Goal: Complete application form

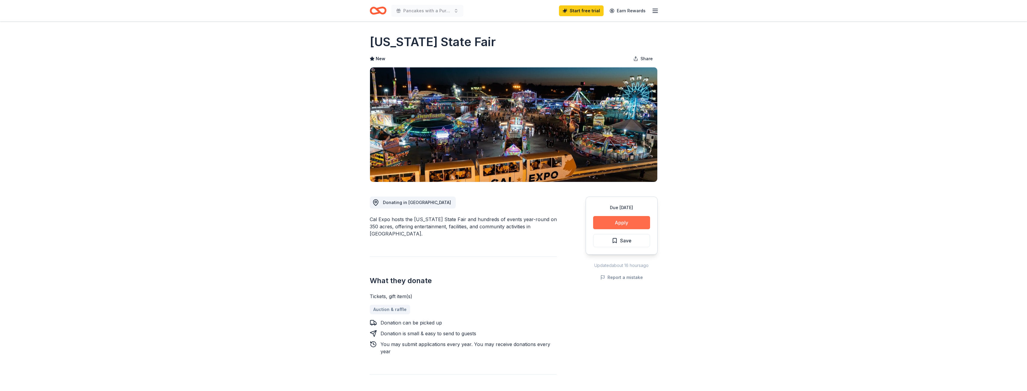
click at [637, 224] on button "Apply" at bounding box center [621, 222] width 57 height 13
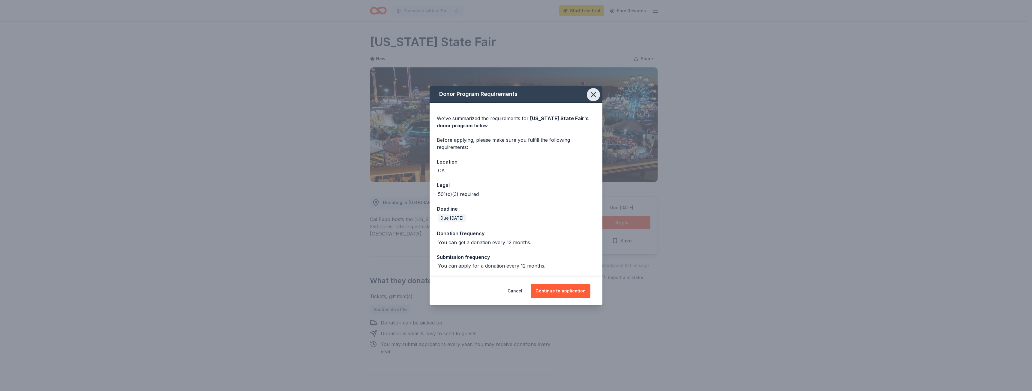
click at [593, 95] on icon "button" at bounding box center [593, 95] width 4 height 4
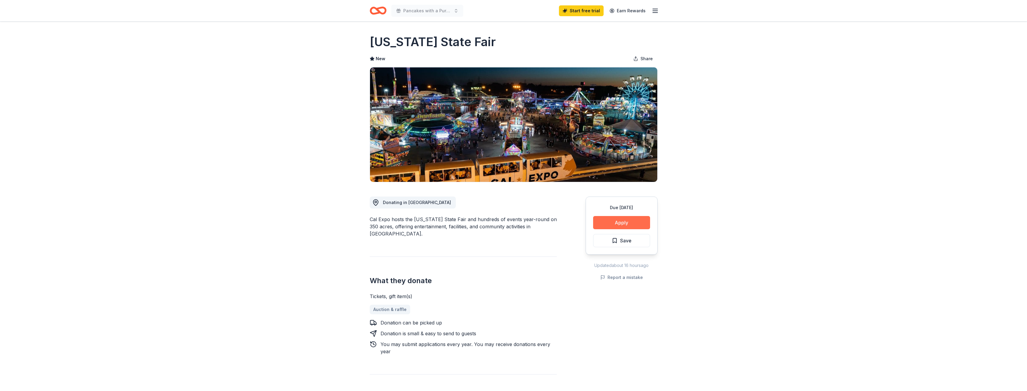
click at [617, 223] on button "Apply" at bounding box center [621, 222] width 57 height 13
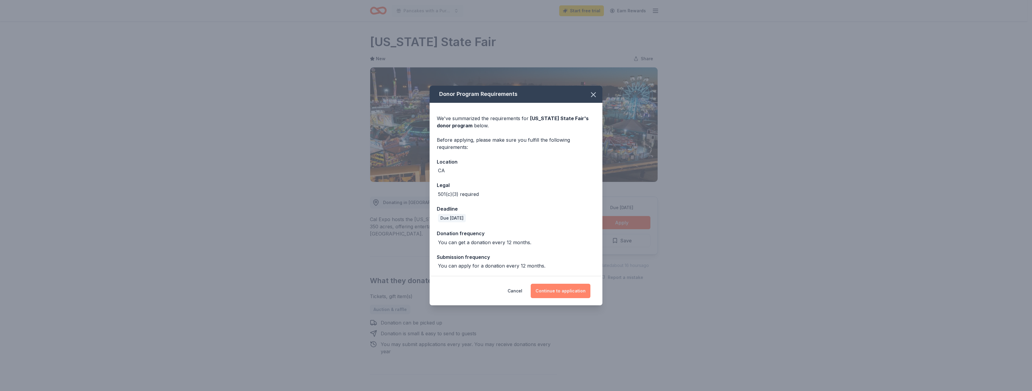
click at [573, 295] on button "Continue to application" at bounding box center [561, 291] width 60 height 14
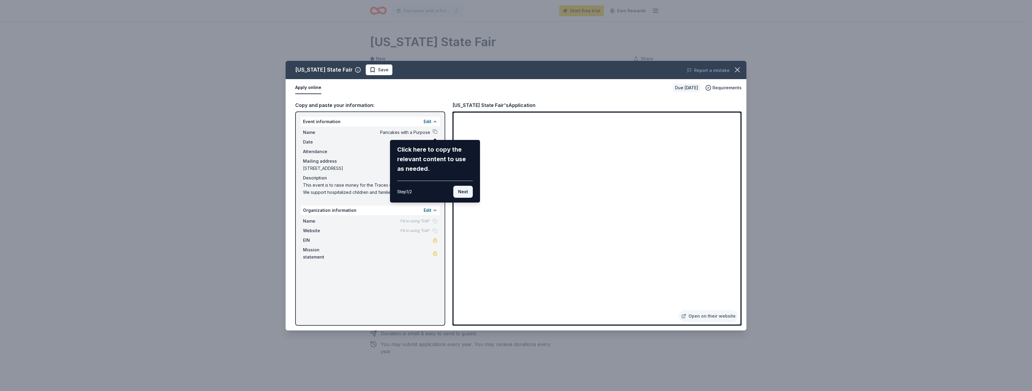
click at [470, 192] on button "Next" at bounding box center [462, 192] width 19 height 12
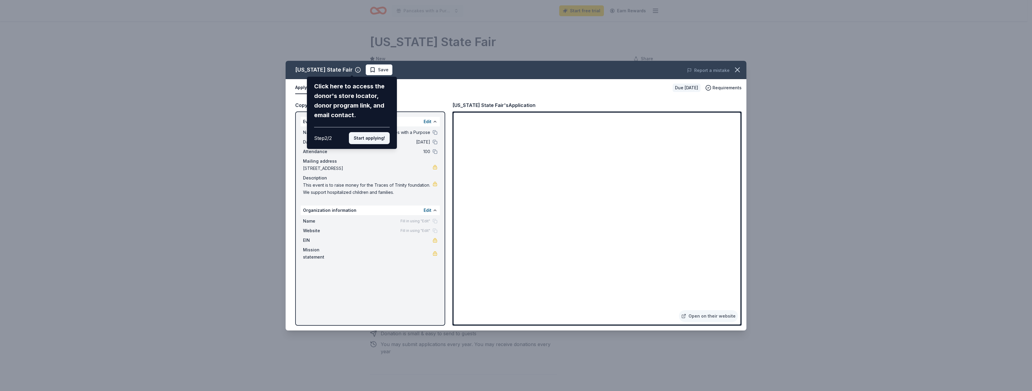
click at [362, 139] on button "Start applying!" at bounding box center [369, 138] width 41 height 12
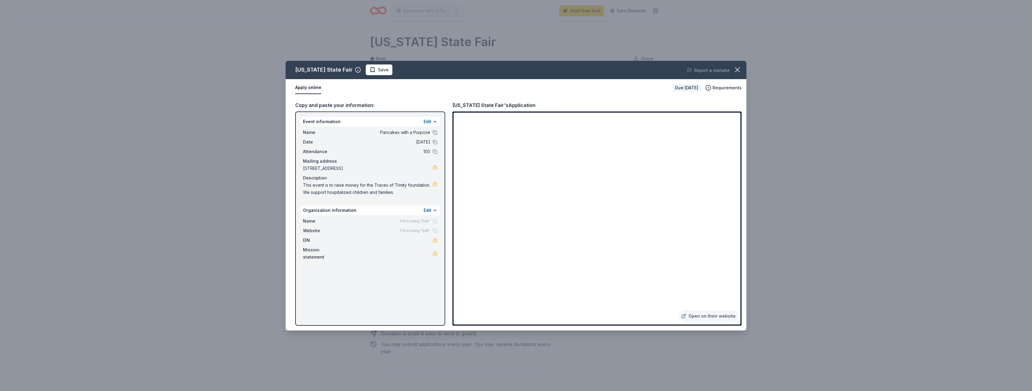
click at [313, 222] on span "Name" at bounding box center [323, 221] width 40 height 7
click at [424, 210] on button "Edit" at bounding box center [428, 210] width 8 height 7
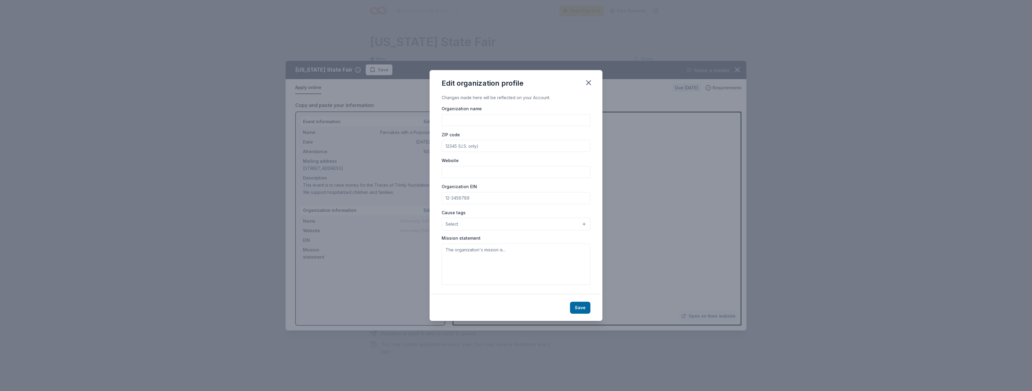
click at [499, 121] on input "Organization name" at bounding box center [516, 120] width 149 height 12
type input "Traces of Trinity Foundation"
click at [482, 168] on input "Website" at bounding box center [516, 172] width 149 height 12
type input "[DOMAIN_NAME]"
click at [474, 198] on input "Organization EIN" at bounding box center [516, 198] width 149 height 12
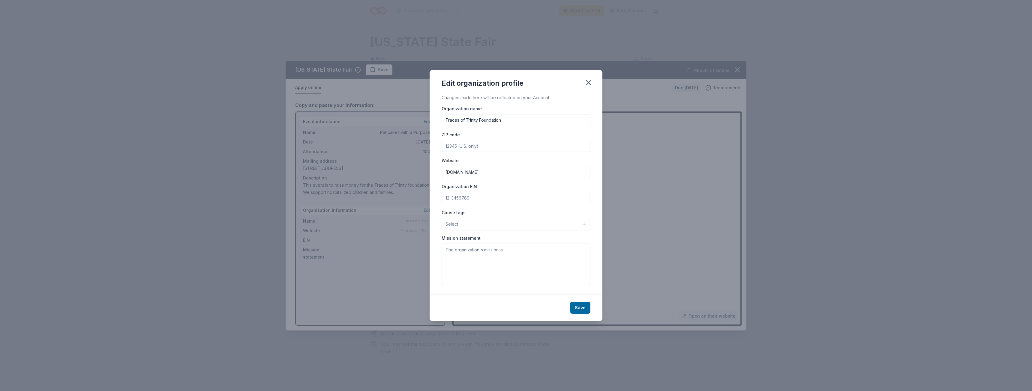
click at [484, 202] on input "Organization EIN" at bounding box center [516, 198] width 149 height 12
type input "[US_EMPLOYER_IDENTIFICATION_NUMBER]"
click at [582, 225] on button "Select" at bounding box center [516, 224] width 149 height 13
click at [453, 265] on span "Children" at bounding box center [516, 265] width 139 height 8
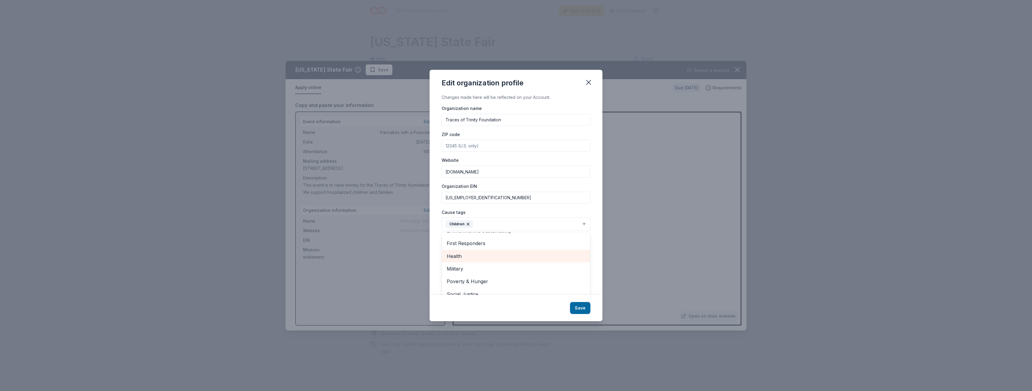
click at [467, 256] on span "Health" at bounding box center [516, 257] width 139 height 8
click at [578, 307] on div "Edit organization profile Changes made here will be reflected on your Account. …" at bounding box center [516, 196] width 173 height 252
click at [467, 256] on textarea at bounding box center [516, 264] width 149 height 41
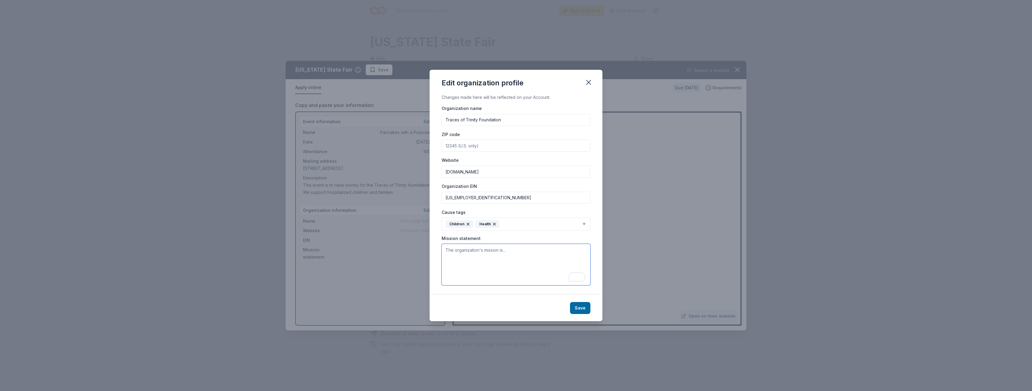
paste textarea "We are dedicated to providing support and resources to families with children f…"
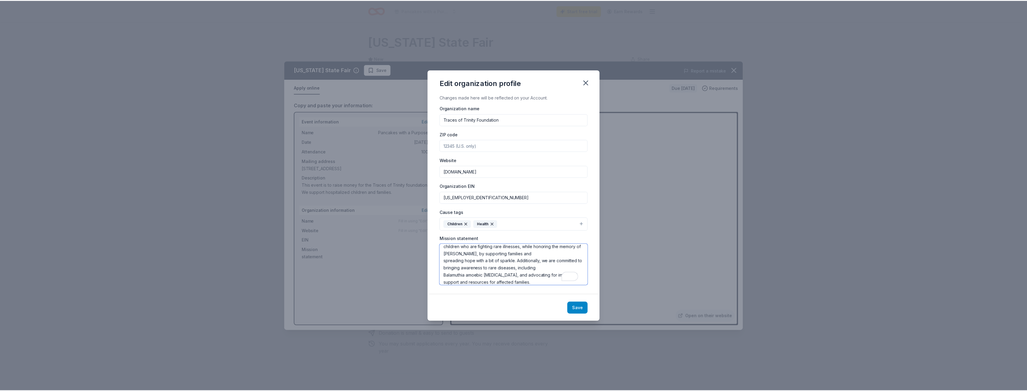
scroll to position [18, 0]
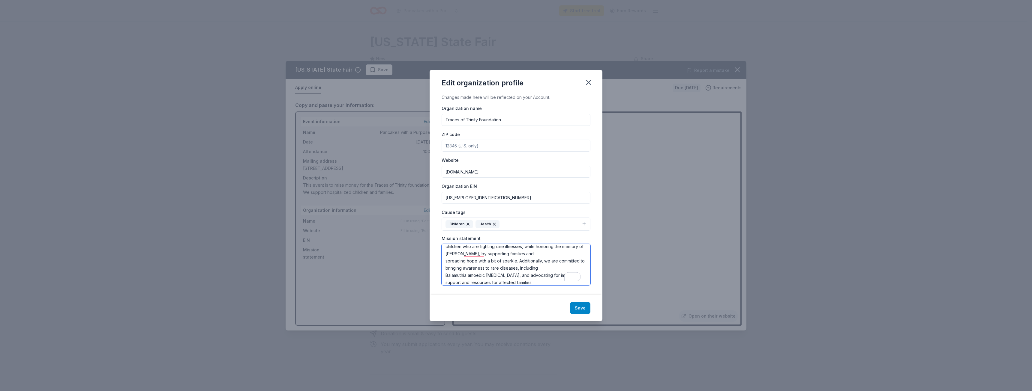
type textarea "We are dedicated to providing support and resources to families with children f…"
click at [583, 310] on button "Save" at bounding box center [580, 308] width 20 height 12
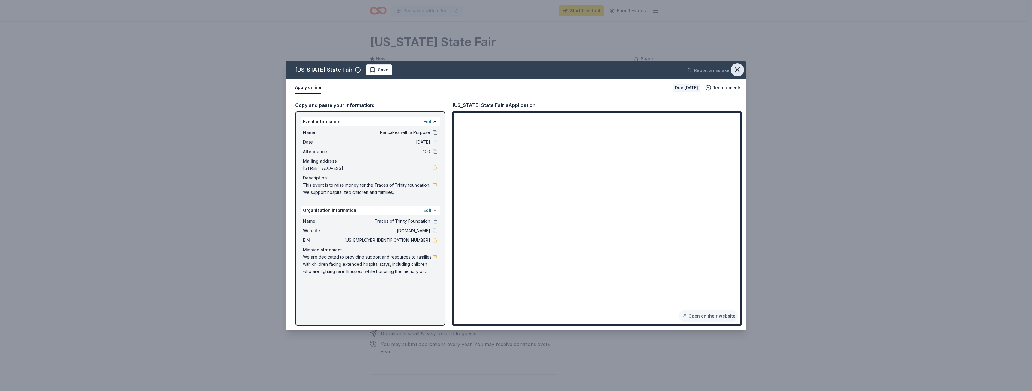
click at [741, 69] on icon "button" at bounding box center [737, 70] width 8 height 8
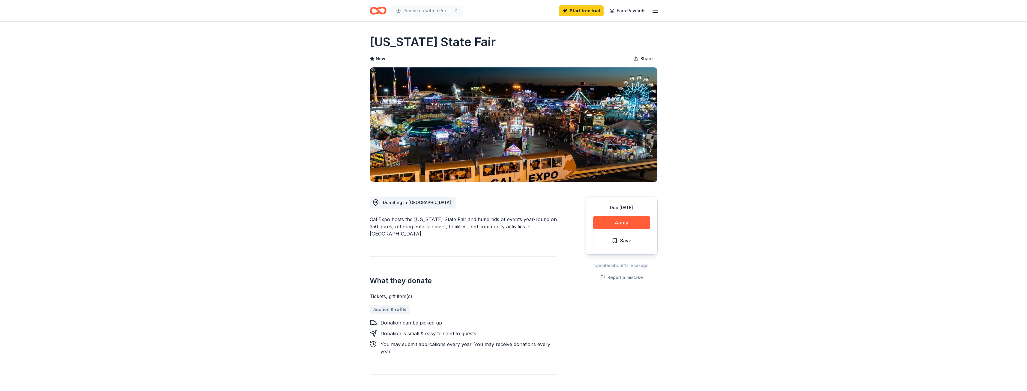
click at [379, 6] on icon "Home" at bounding box center [378, 11] width 17 height 14
click at [375, 12] on icon "Home" at bounding box center [378, 11] width 17 height 14
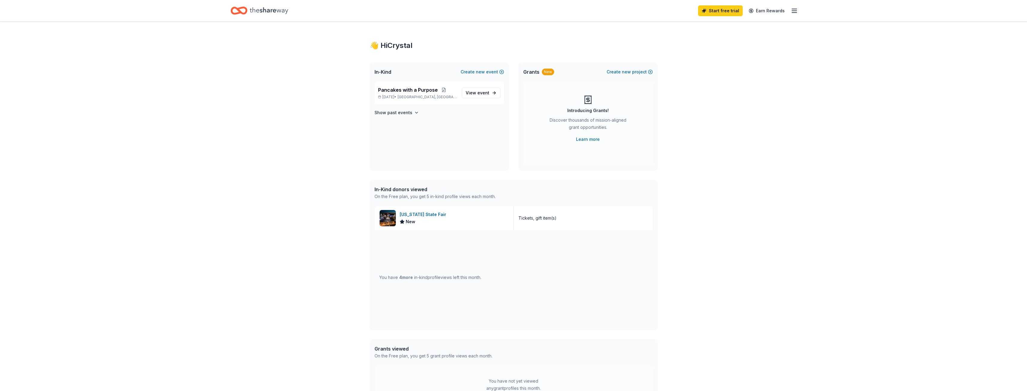
click at [794, 8] on icon "button" at bounding box center [794, 10] width 7 height 7
click at [245, 11] on icon "Home" at bounding box center [239, 11] width 17 height 14
click at [265, 11] on icon "Home" at bounding box center [269, 10] width 38 height 12
click at [269, 13] on icon "Home" at bounding box center [269, 10] width 38 height 12
click at [235, 10] on icon "Home" at bounding box center [239, 11] width 17 height 14
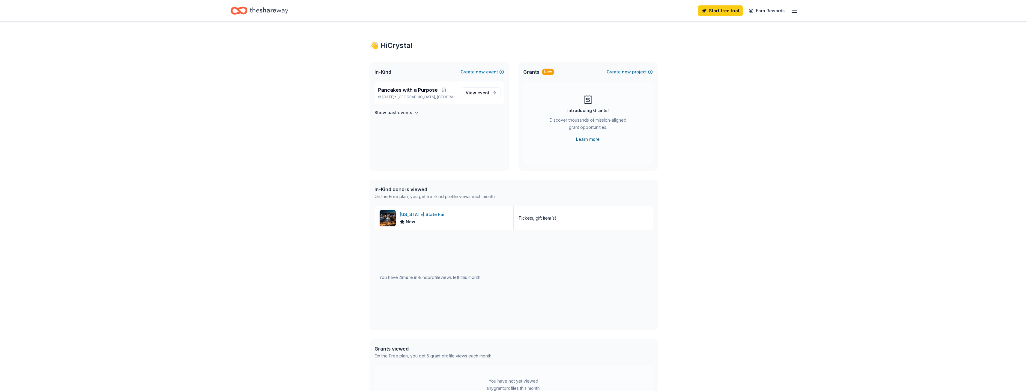
click at [590, 140] on link "Learn more" at bounding box center [588, 139] width 24 height 7
click at [793, 8] on icon "button" at bounding box center [794, 10] width 7 height 7
click at [264, 11] on icon "Home" at bounding box center [269, 10] width 38 height 12
click at [405, 46] on div "👋 Hi [PERSON_NAME]" at bounding box center [514, 46] width 288 height 10
